Goal: Browse casually

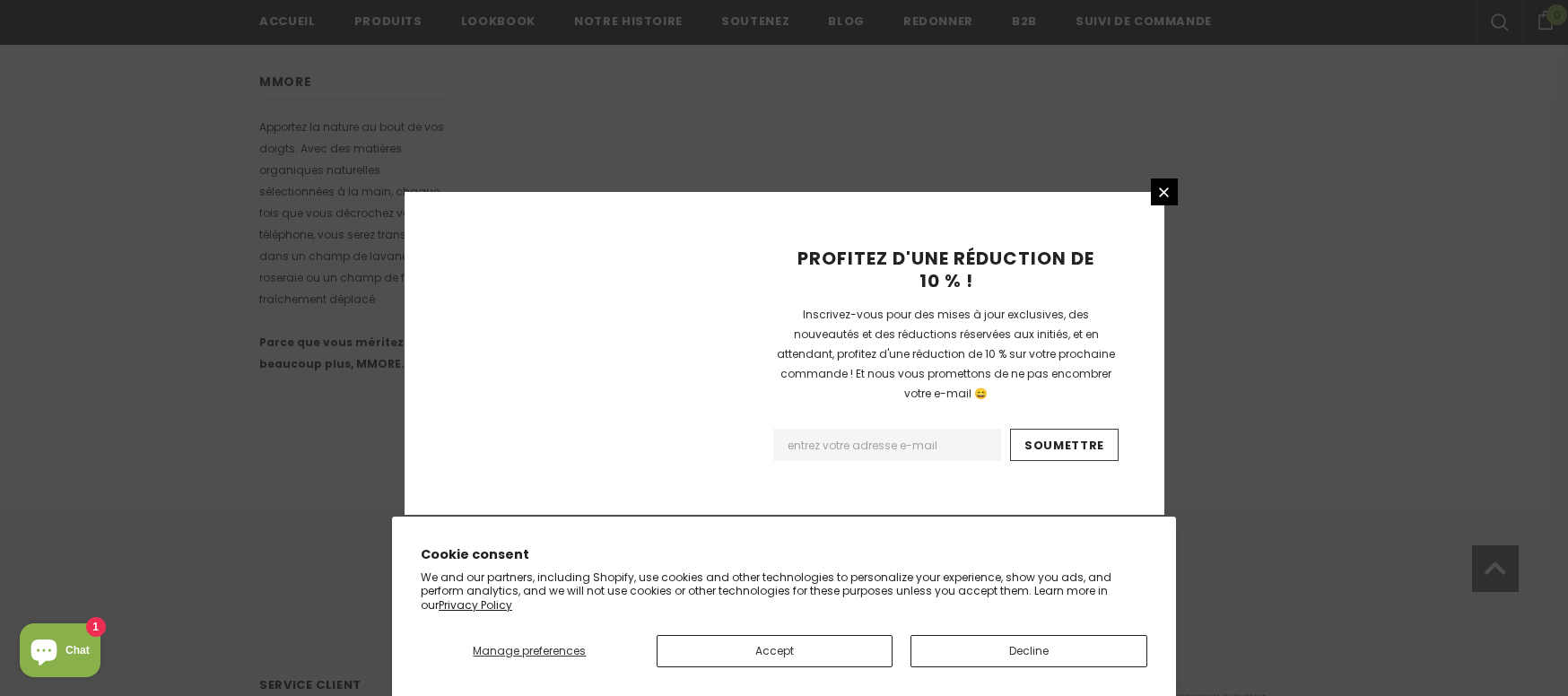
scroll to position [1186, 0]
